Goal: Task Accomplishment & Management: Use online tool/utility

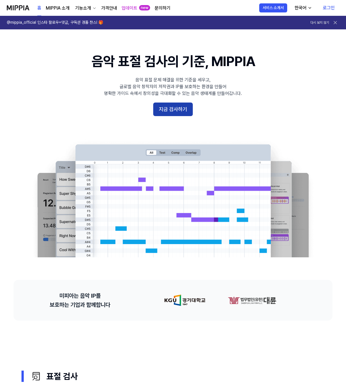
click at [173, 114] on button "지금 검사하기" at bounding box center [173, 110] width 40 height 14
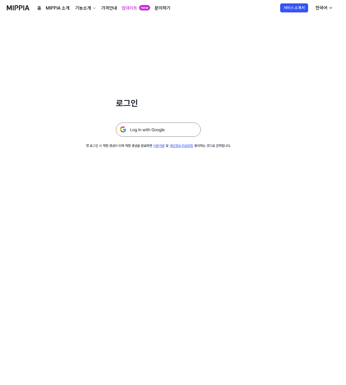
click at [167, 130] on img at bounding box center [158, 130] width 85 height 14
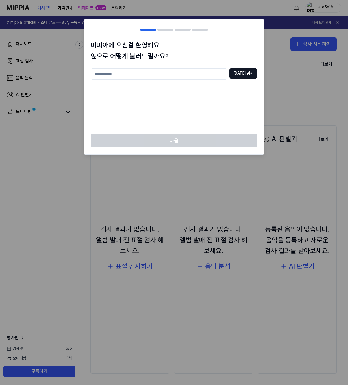
click at [143, 77] on input "text" at bounding box center [159, 73] width 136 height 11
type input "*"
type input "****"
click at [237, 74] on button "중복 검사" at bounding box center [243, 73] width 28 height 10
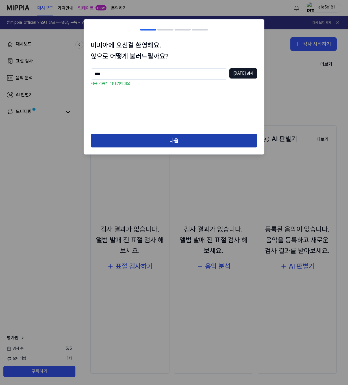
click at [176, 144] on button "다음" at bounding box center [174, 141] width 167 height 14
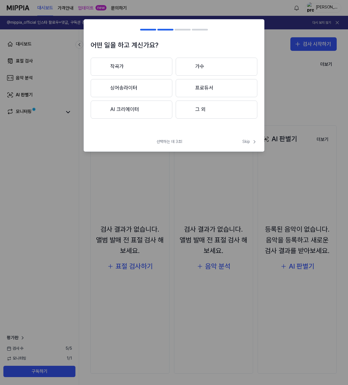
click at [141, 71] on button "작곡가" at bounding box center [132, 67] width 82 height 18
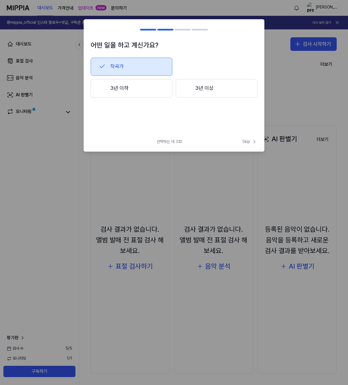
click at [123, 90] on button "3년 이하" at bounding box center [132, 88] width 82 height 19
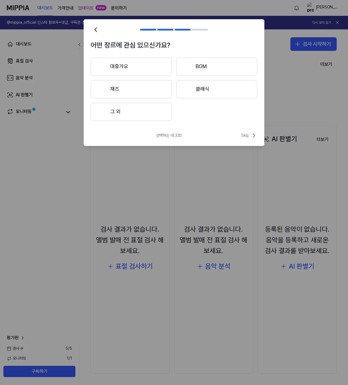
click at [138, 112] on button "그 외" at bounding box center [131, 112] width 81 height 18
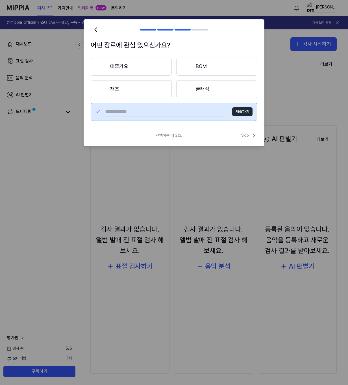
click at [151, 110] on input "text" at bounding box center [165, 111] width 120 height 9
type input "*"
type input "***"
click at [243, 112] on button "제출하기" at bounding box center [242, 111] width 20 height 9
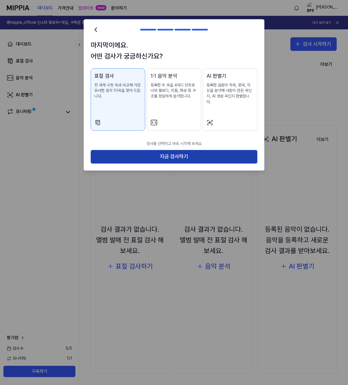
click at [192, 151] on button "지금 검사하기" at bounding box center [174, 157] width 167 height 14
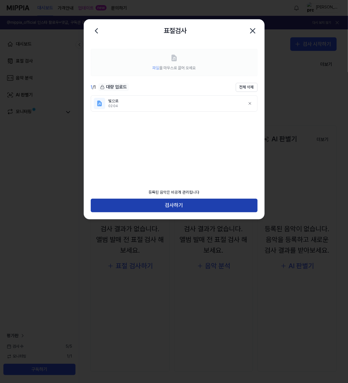
click at [171, 207] on button "검사하기" at bounding box center [174, 206] width 167 height 14
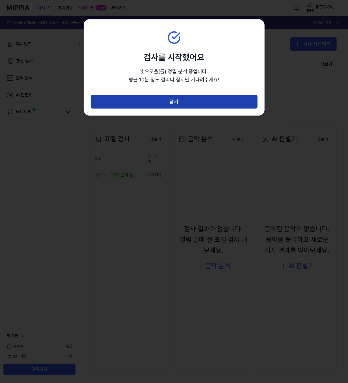
click at [173, 99] on button "닫기" at bounding box center [174, 102] width 167 height 14
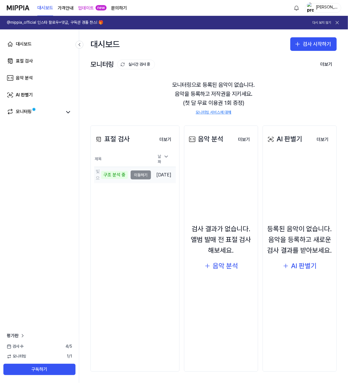
click at [138, 173] on td "빛으로 구조 분석 중 이동하기" at bounding box center [122, 175] width 57 height 16
click at [142, 173] on td "빛으로 악보 분석 중 이동하기" at bounding box center [122, 175] width 57 height 16
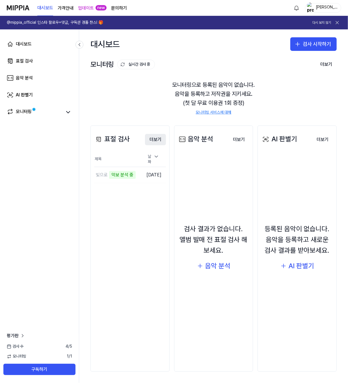
click at [158, 139] on button "더보기" at bounding box center [155, 139] width 21 height 11
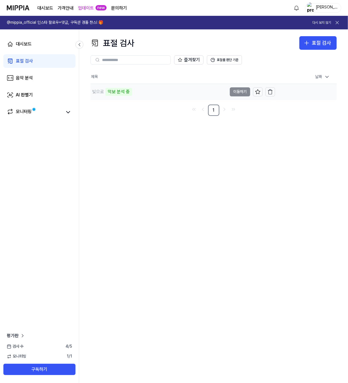
click at [95, 91] on div "빛으로" at bounding box center [98, 91] width 12 height 7
click at [164, 164] on div "표절 검사 표절 검사 표절 검사 음악 분석 AI 판별기 즐겨찾기 표절률 판단 기준 제목 날짜 빛으로 이동하기 2025.09.27 오후 4:37…" at bounding box center [213, 205] width 269 height 353
click at [106, 93] on div "빛으로" at bounding box center [158, 92] width 136 height 16
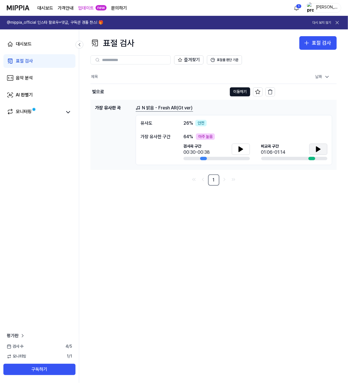
click at [315, 150] on icon at bounding box center [318, 149] width 7 height 7
click at [317, 149] on icon at bounding box center [318, 149] width 4 height 5
click at [241, 147] on icon at bounding box center [240, 149] width 7 height 7
click at [316, 150] on icon at bounding box center [318, 149] width 4 height 5
click at [242, 147] on icon at bounding box center [240, 149] width 7 height 7
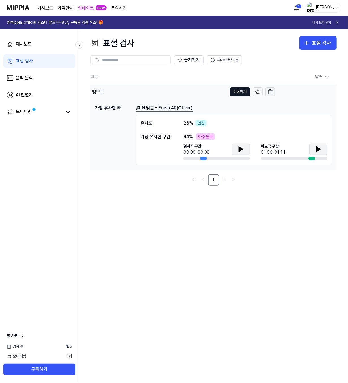
click at [273, 91] on icon "button" at bounding box center [270, 92] width 6 height 6
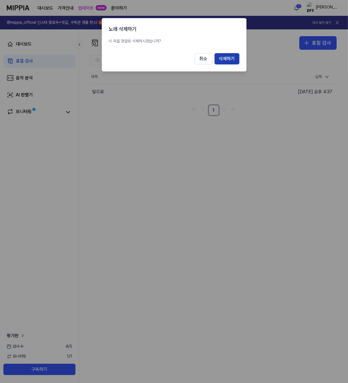
click at [230, 61] on button "삭제하기" at bounding box center [226, 58] width 25 height 11
